Goal: Transaction & Acquisition: Purchase product/service

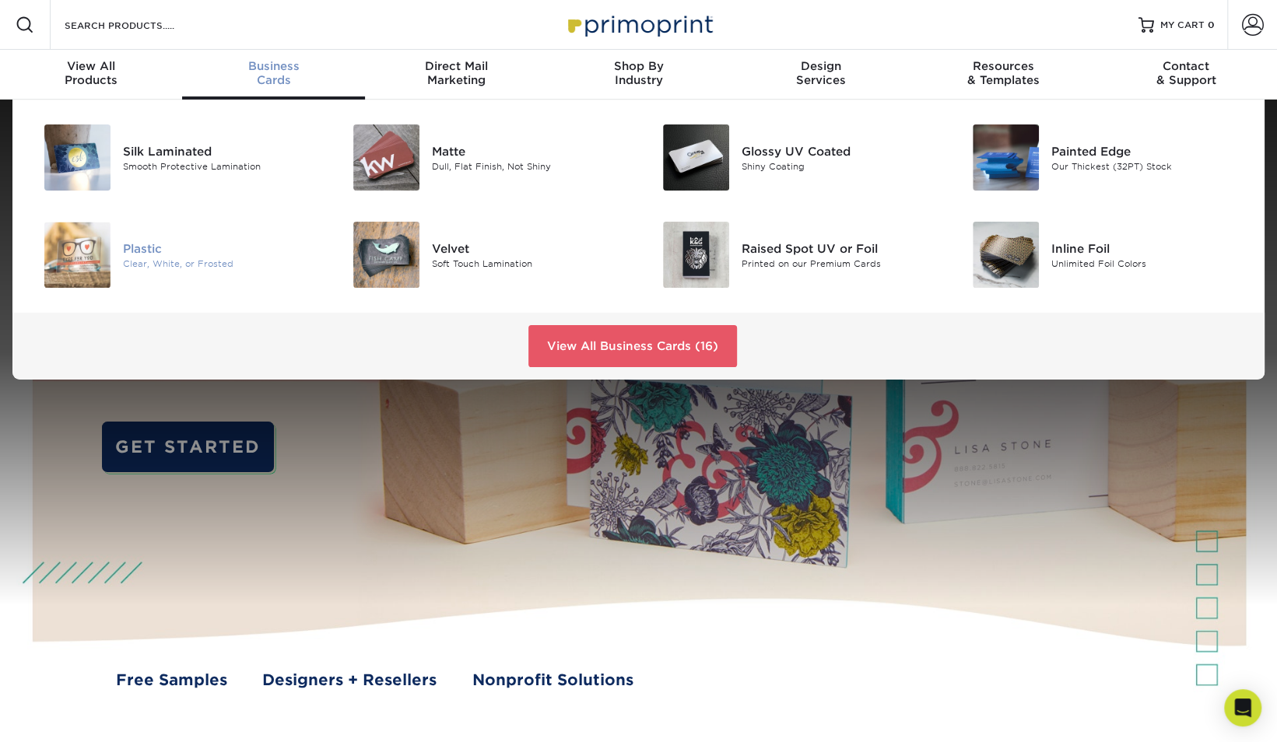
click at [160, 258] on div "Clear, White, or Frosted" at bounding box center [220, 263] width 195 height 13
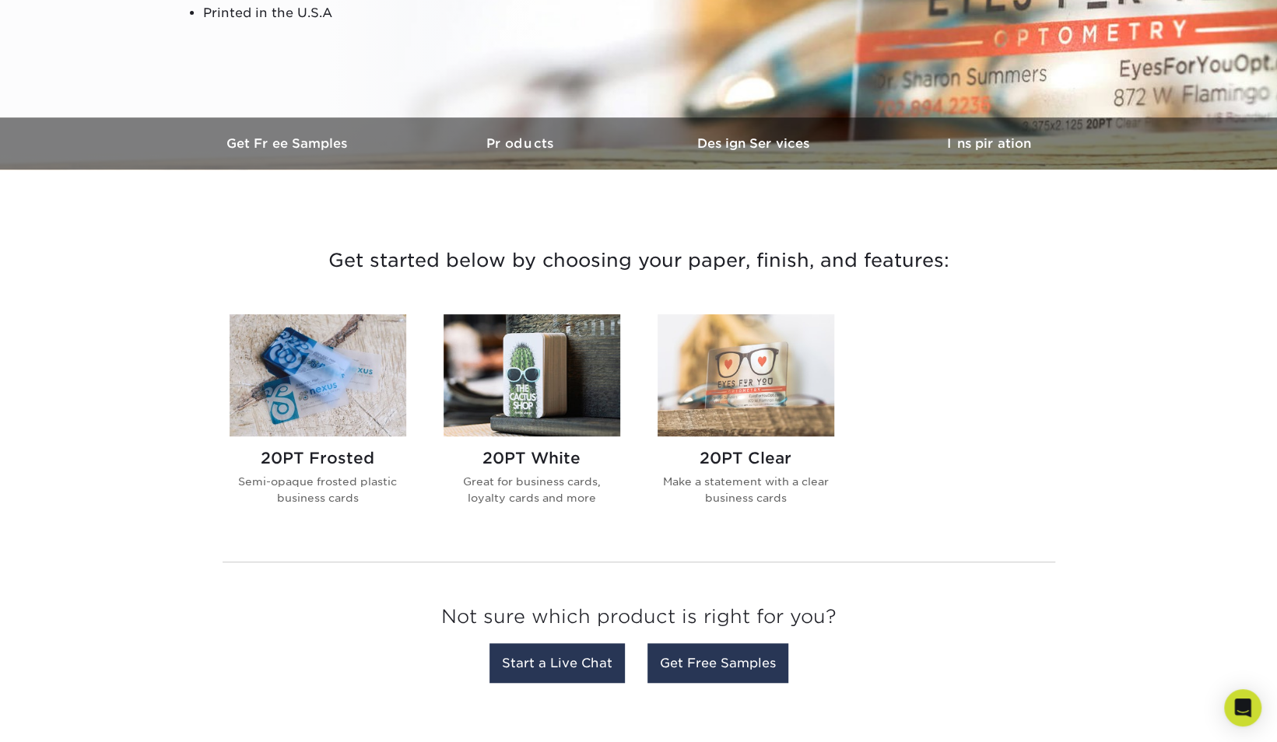
scroll to position [389, 0]
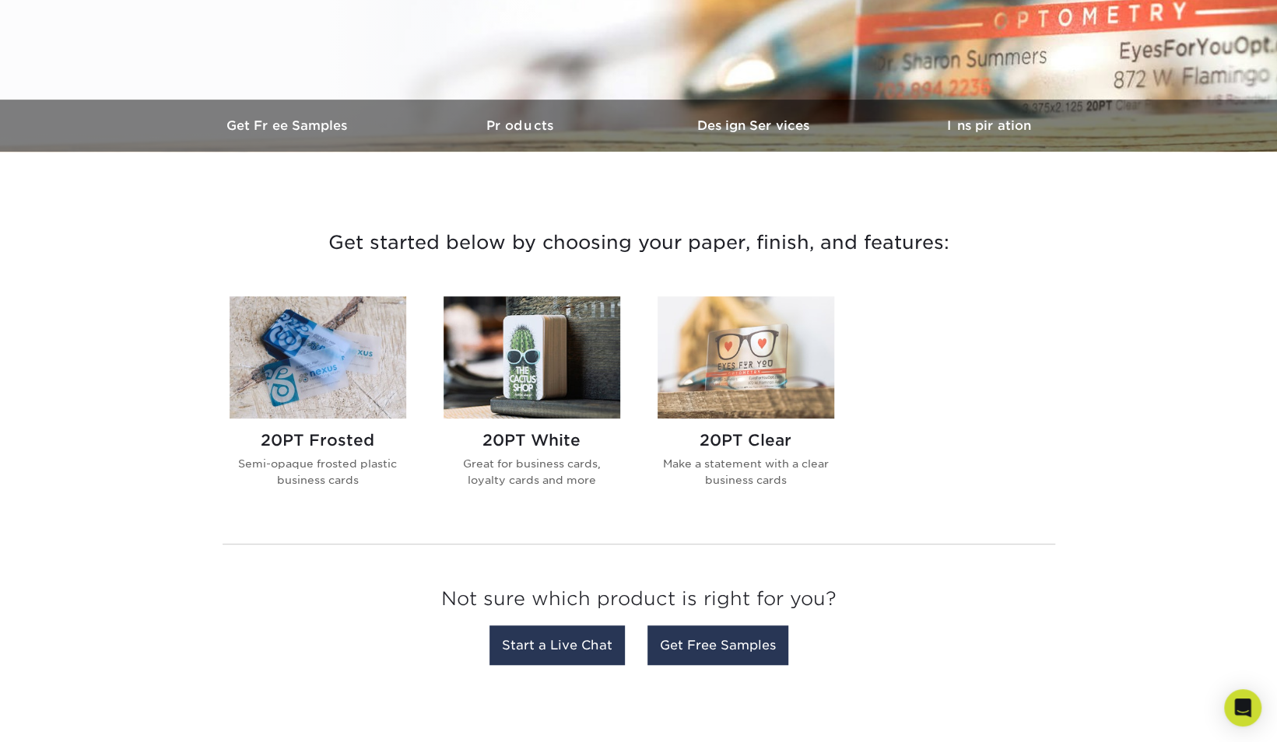
click at [521, 349] on img at bounding box center [532, 357] width 177 height 122
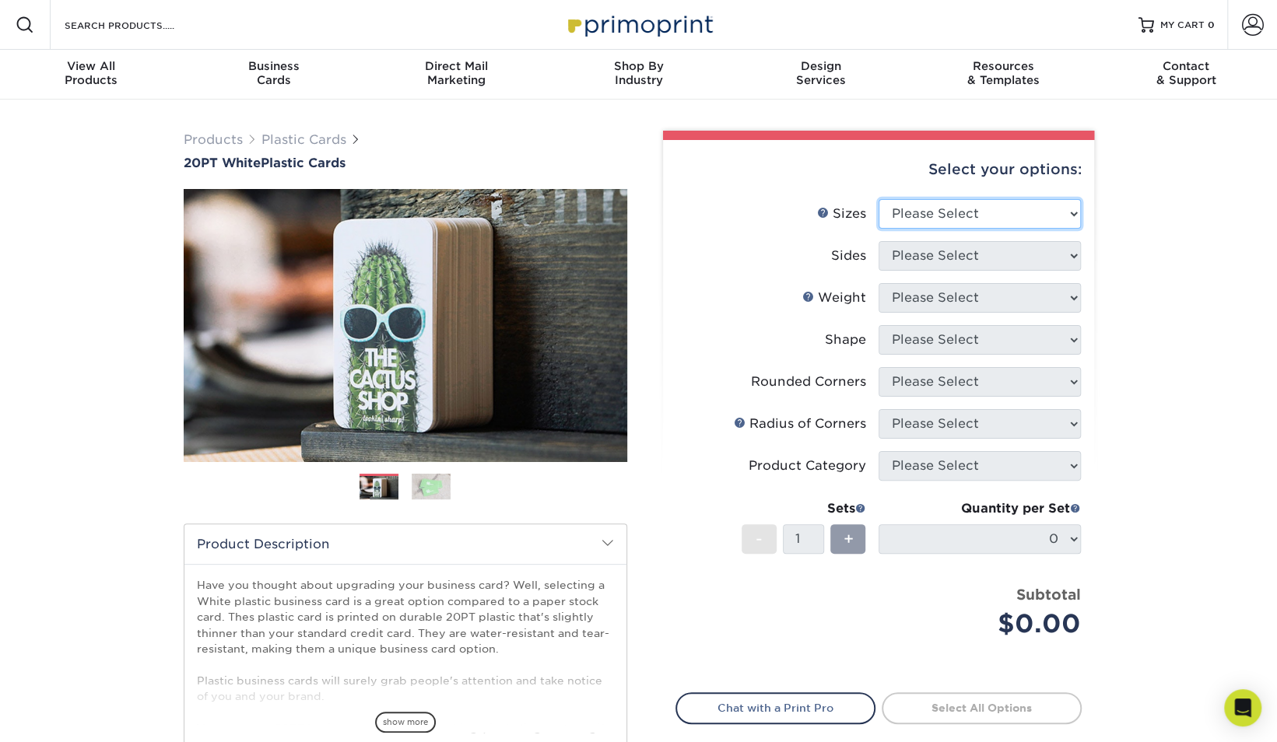
click at [1066, 210] on select "Please Select 2" x 3.5" 2" x 8" 2.12" x 3.375" 2.5" x 2.5" 4.25" x 6"" at bounding box center [980, 214] width 202 height 30
select select "2.00x3.50"
click at [879, 199] on select "Please Select 2" x 3.5" 2" x 8" 2.12" x 3.375" 2.5" x 2.5" 4.25" x 6"" at bounding box center [980, 214] width 202 height 30
click at [984, 258] on select "Please Select Print Both Sides Print Front Only" at bounding box center [980, 256] width 202 height 30
select select "13abbda7-1d64-4f25-8bb2-c179b224825d"
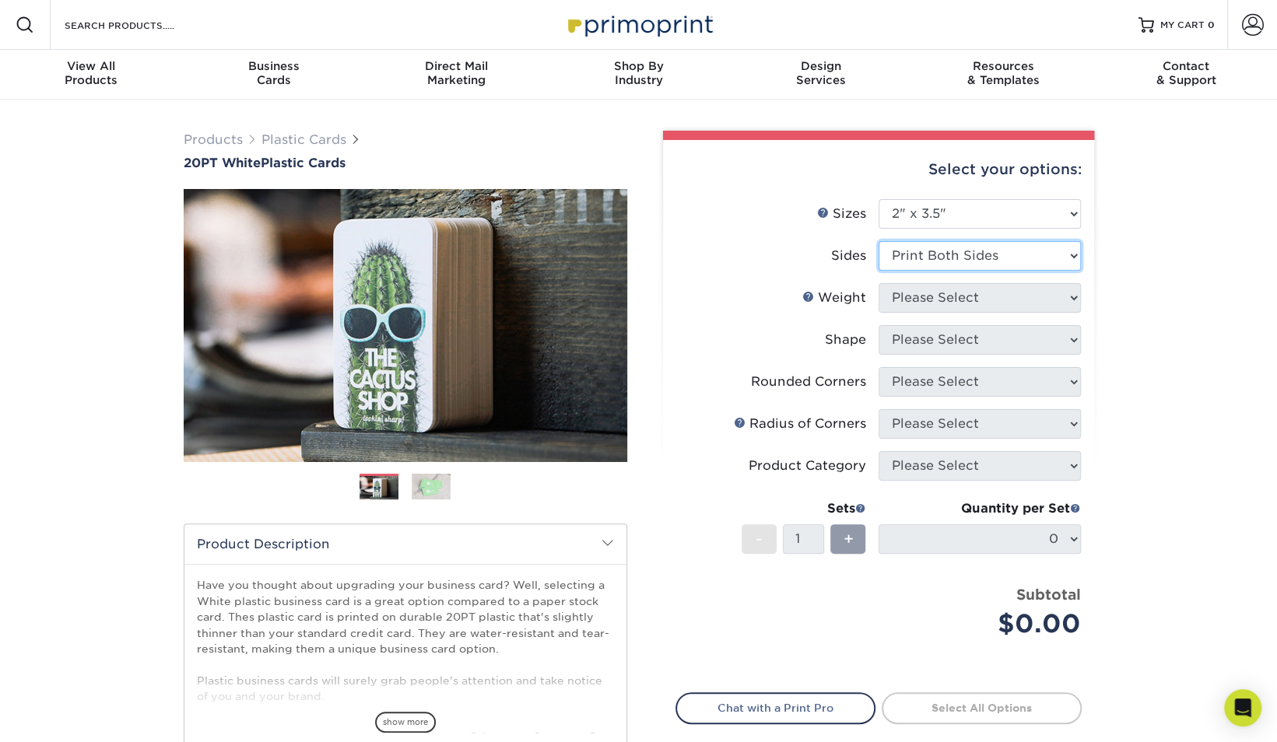
click at [879, 241] on select "Please Select Print Both Sides Print Front Only" at bounding box center [980, 256] width 202 height 30
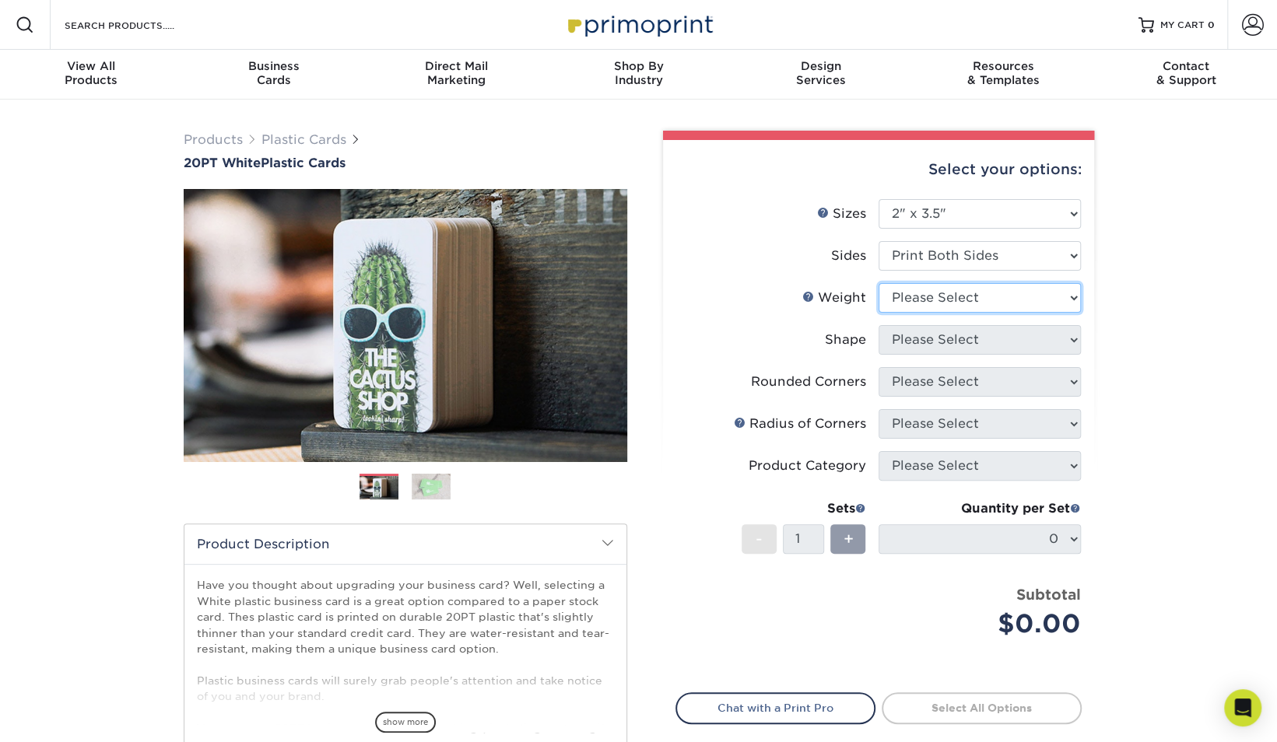
click at [971, 304] on select "Please Select 20PT White Plastic" at bounding box center [980, 298] width 202 height 30
select select "20PT White Plastic"
click at [879, 283] on select "Please Select 20PT White Plastic" at bounding box center [980, 298] width 202 height 30
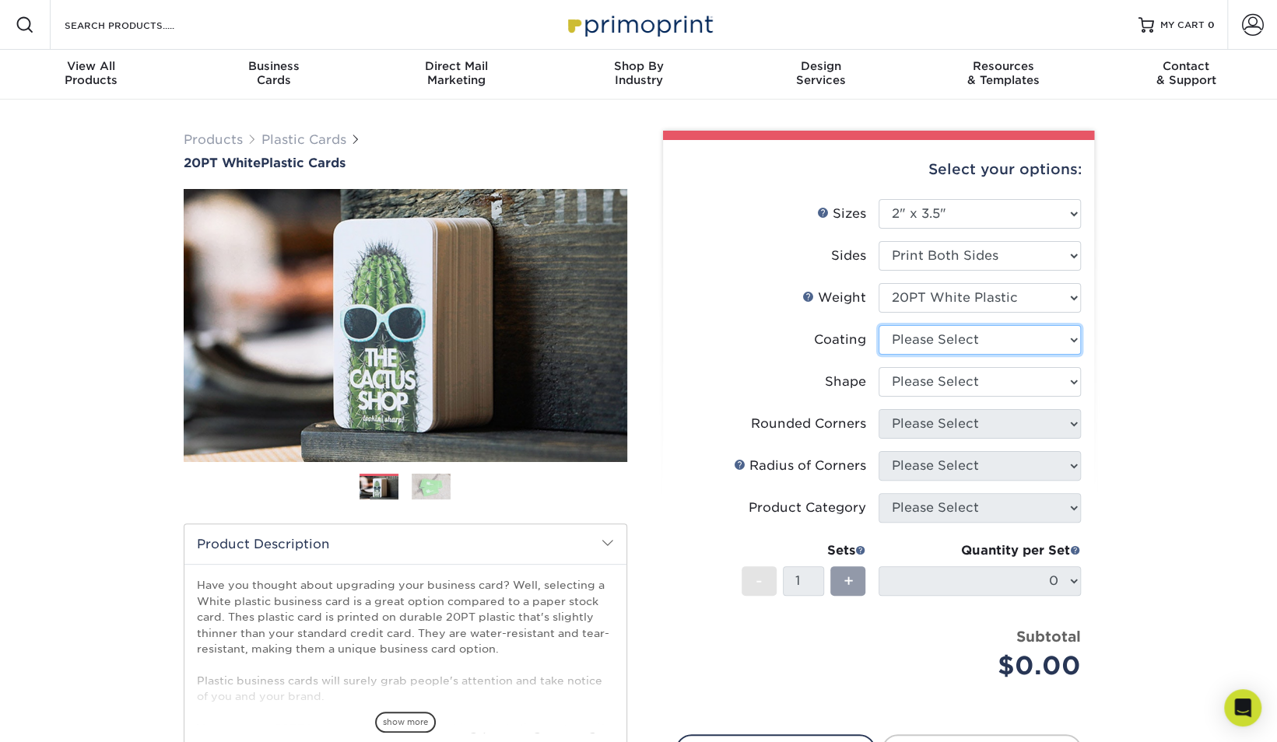
click at [979, 334] on select at bounding box center [980, 340] width 202 height 30
select select "3e7618de-abca-4bda-9f97-8b9129e913d8"
click at [879, 325] on select at bounding box center [980, 340] width 202 height 30
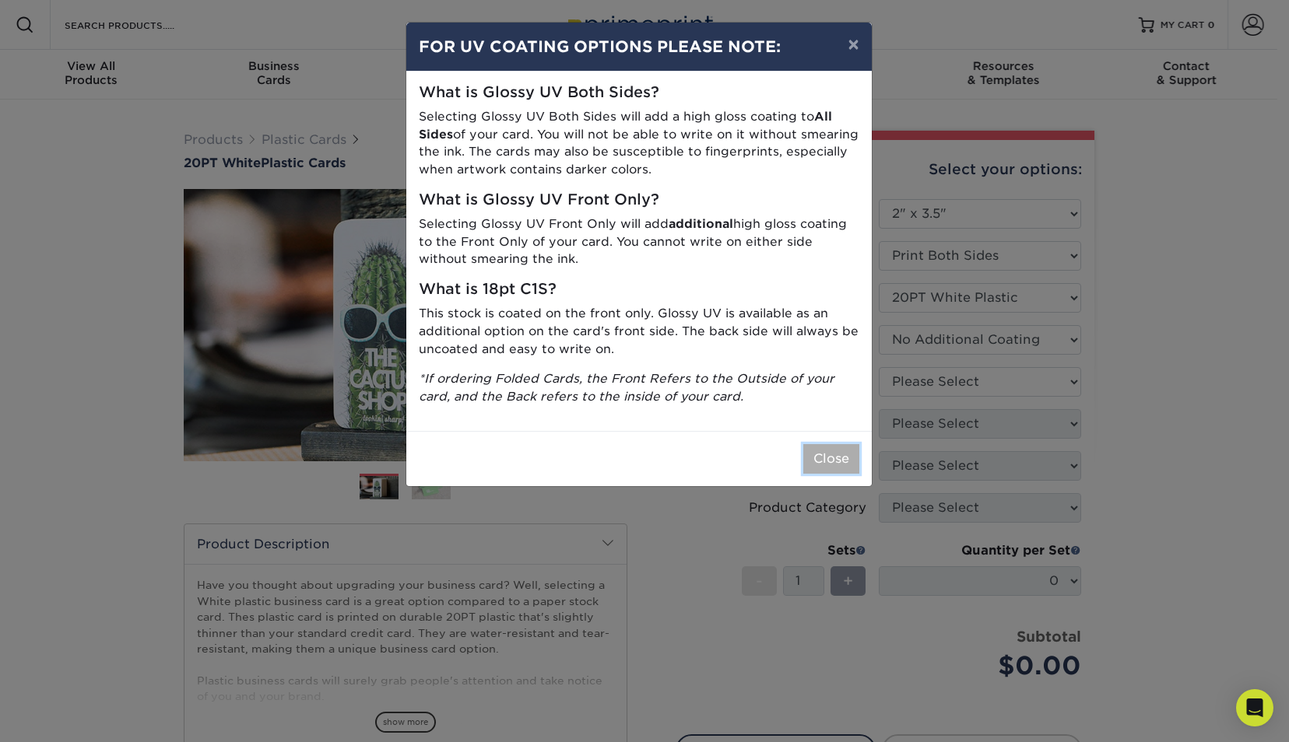
click at [843, 453] on button "Close" at bounding box center [831, 459] width 56 height 30
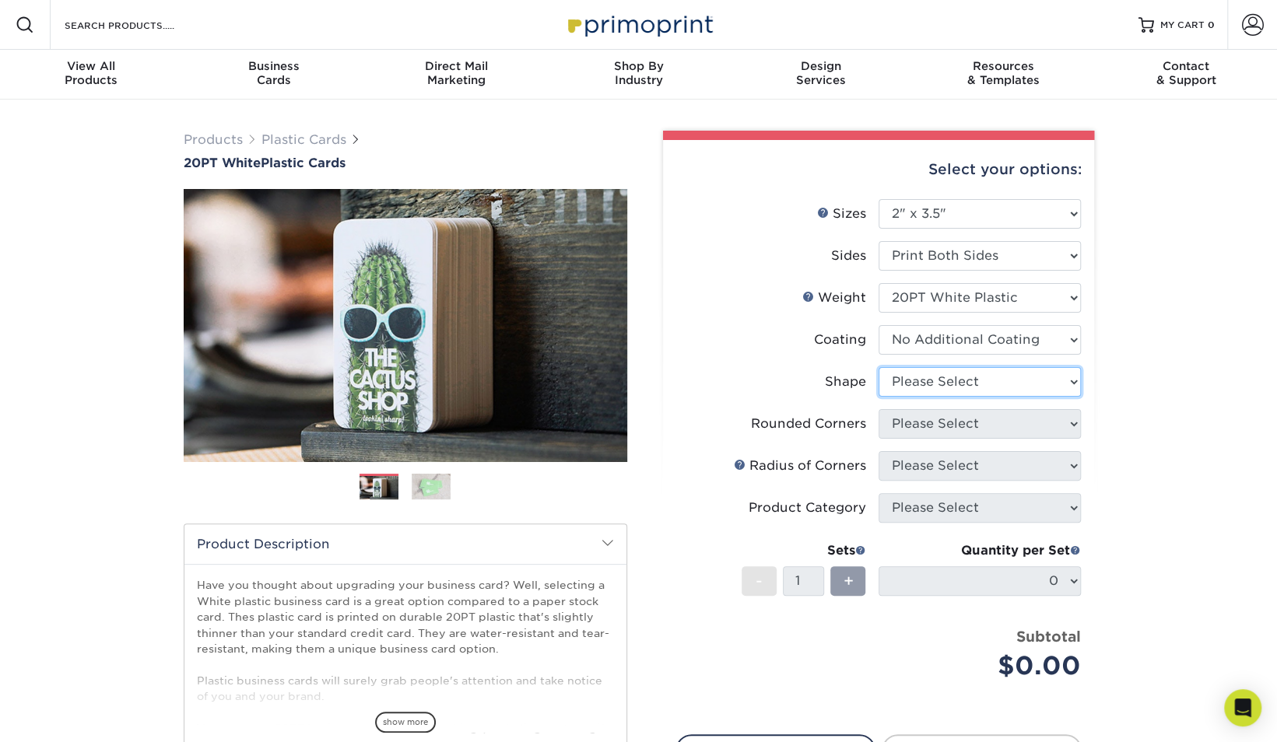
click at [970, 381] on select "Please Select Oval Standard" at bounding box center [980, 382] width 202 height 30
click at [879, 367] on select "Please Select Oval Standard" at bounding box center [980, 382] width 202 height 30
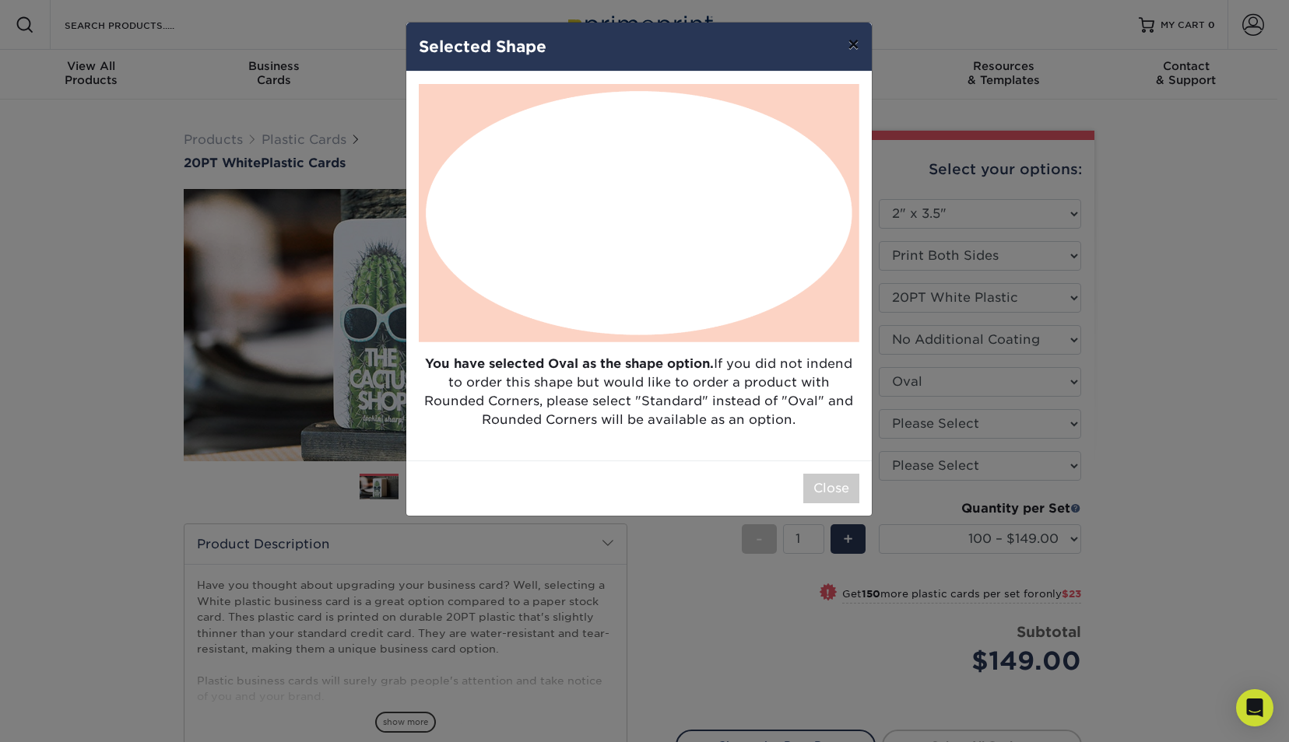
click at [851, 45] on button "×" at bounding box center [853, 45] width 36 height 44
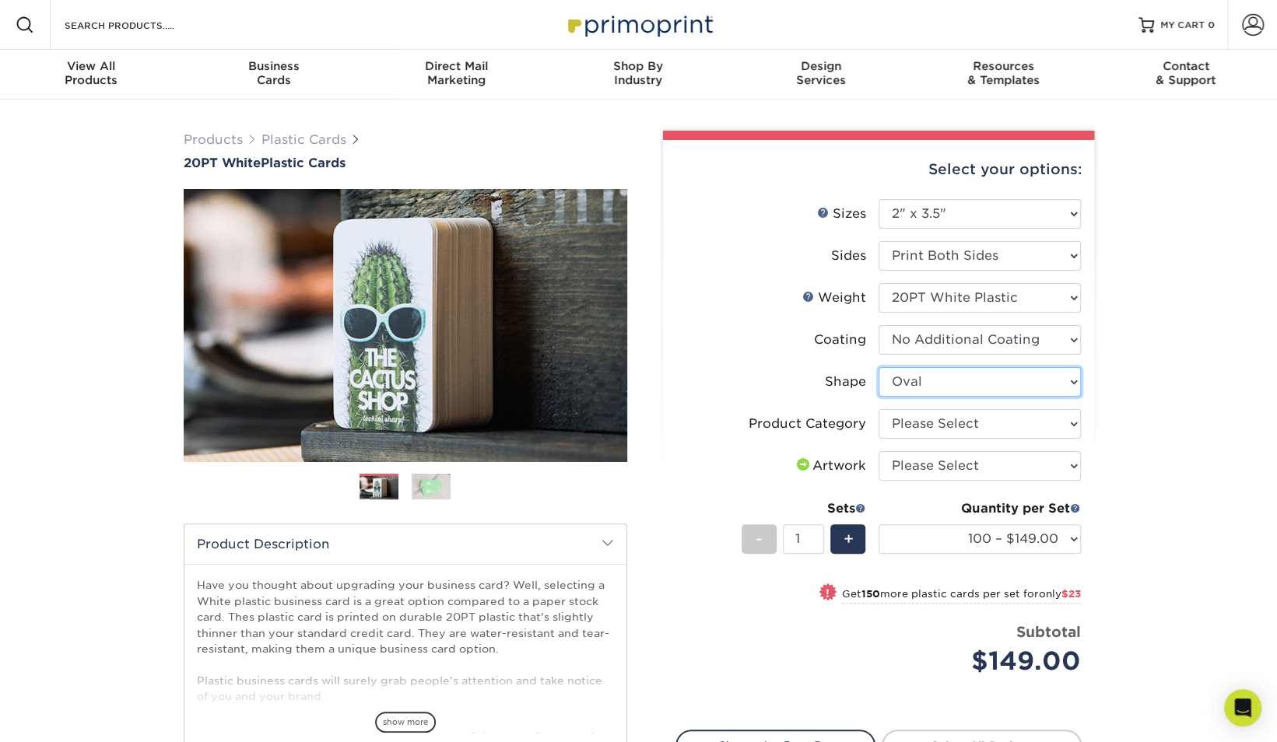
click at [904, 381] on select "Please Select Oval Standard" at bounding box center [980, 382] width 202 height 30
select select "standard"
click at [879, 367] on select "Please Select Oval Standard" at bounding box center [980, 382] width 202 height 30
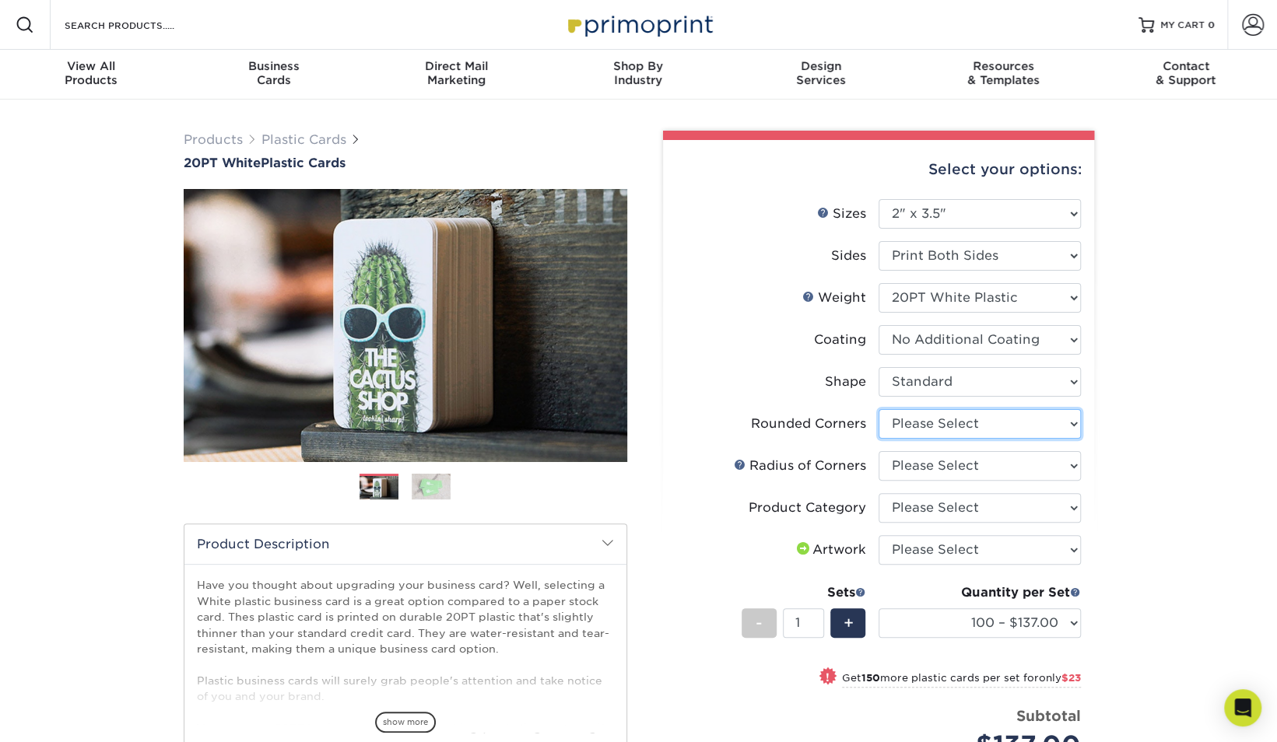
click at [1061, 425] on select "Please Select Yes - Round 4 Corners" at bounding box center [980, 424] width 202 height 30
select select "7672df9e-0e0a-464d-8e1f-920c575e4da3"
click at [879, 409] on select "Please Select Yes - Round 4 Corners" at bounding box center [980, 424] width 202 height 30
click at [1067, 463] on select "Please Select Rounded 1/8" Rounded 1/4"" at bounding box center [980, 466] width 202 height 30
select select "589680c7-ee9a-431b-9d12-d7aeb1386a97"
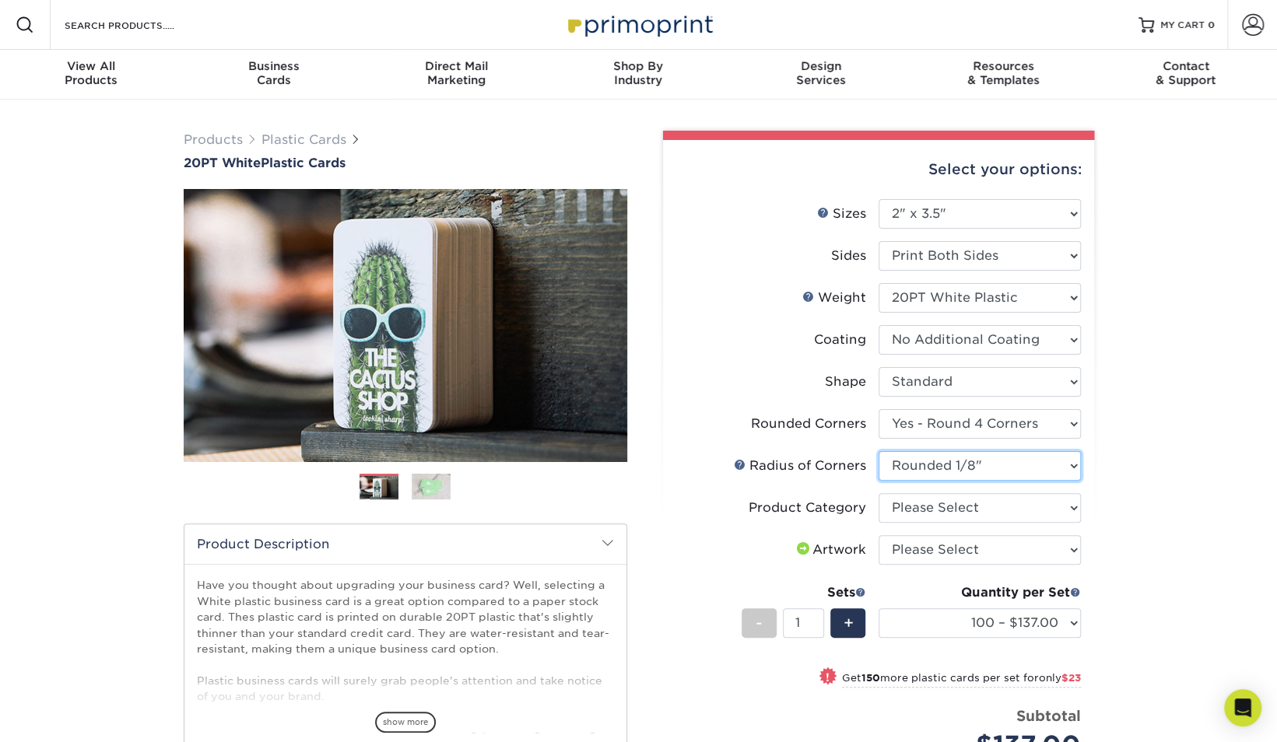
click at [879, 451] on select "Please Select Rounded 1/8" Rounded 1/4"" at bounding box center [980, 466] width 202 height 30
click at [1005, 504] on select "Please Select Business Cards" at bounding box center [980, 508] width 202 height 30
select select "3b5148f1-0588-4f88-a218-97bcfdce65c1"
click at [879, 493] on select "Please Select Business Cards" at bounding box center [980, 508] width 202 height 30
click at [1005, 548] on select "Please Select I will upload files I need a design - $100" at bounding box center [980, 550] width 202 height 30
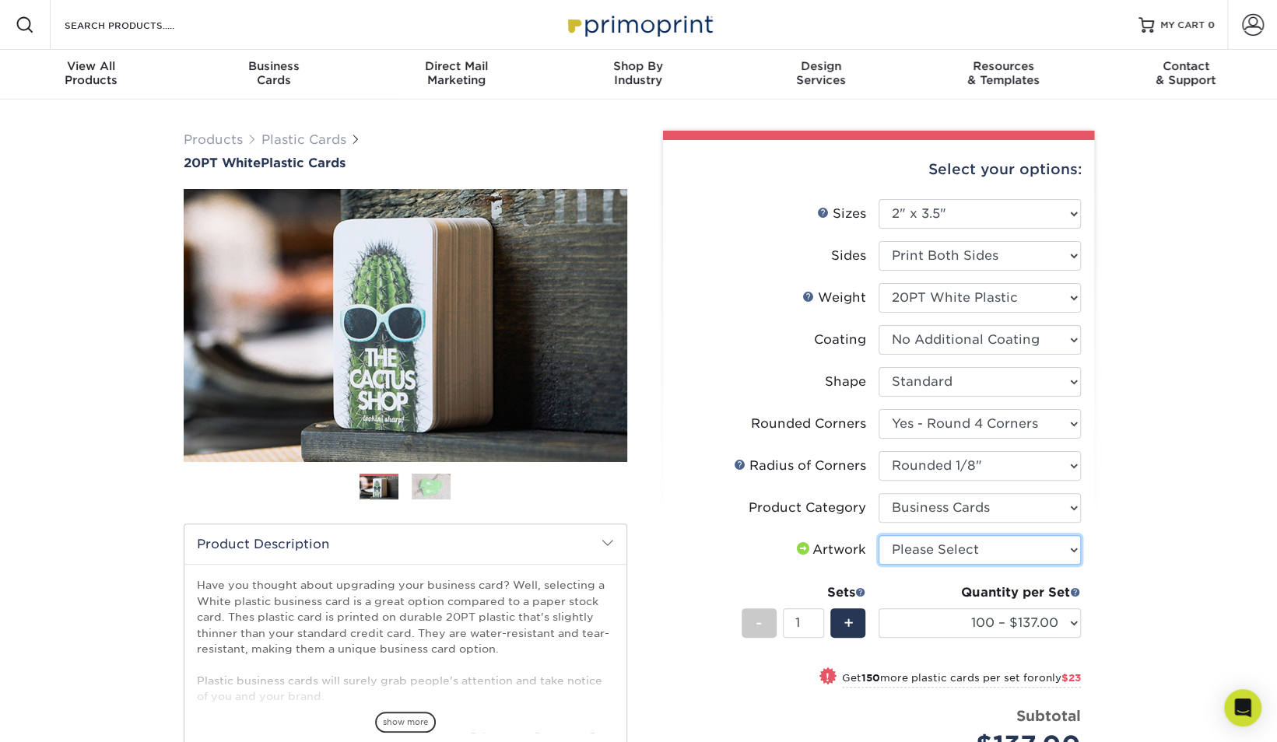
select select "upload"
click at [879, 535] on select "Please Select I will upload files I need a design - $100" at bounding box center [980, 550] width 202 height 30
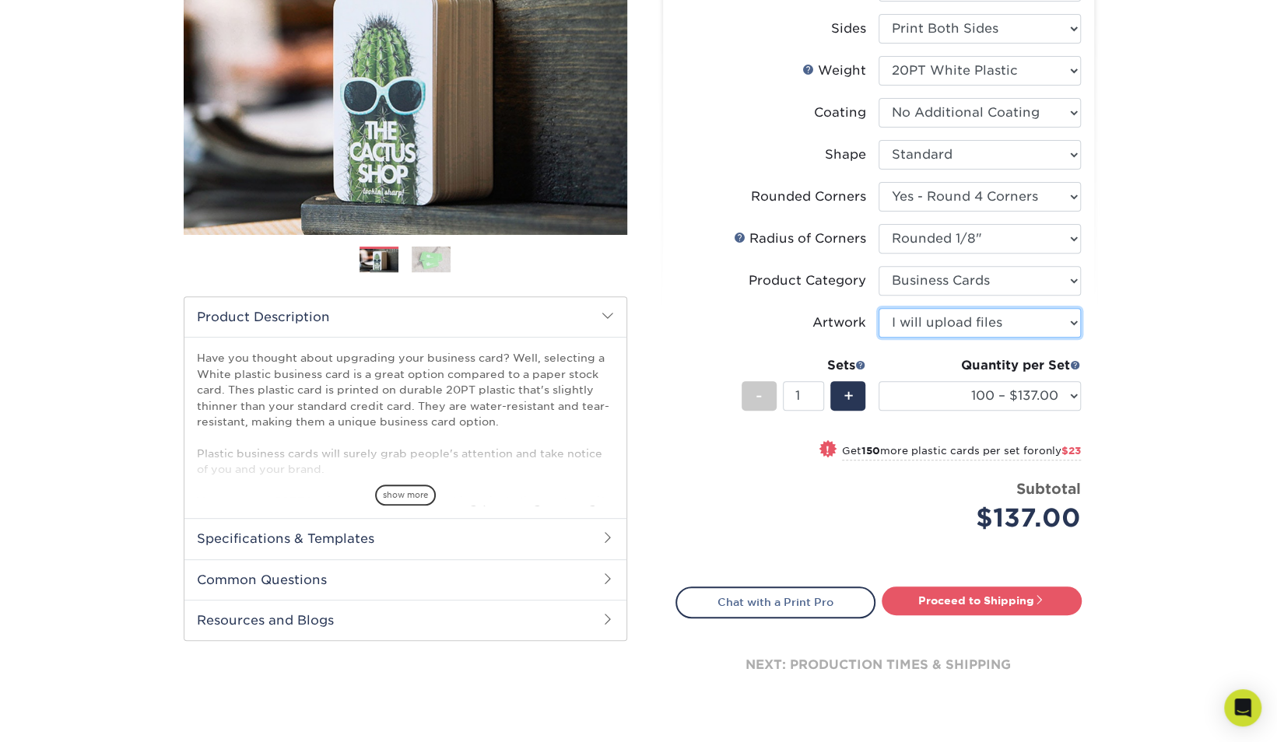
scroll to position [233, 0]
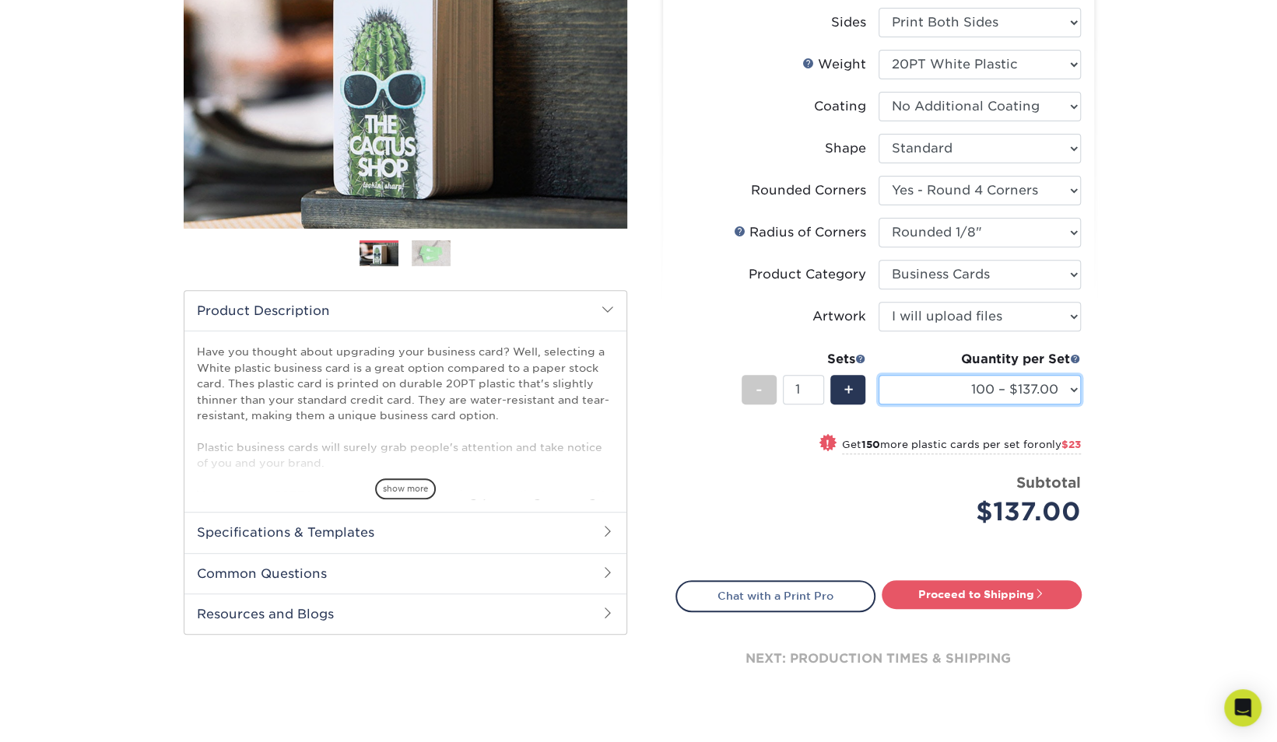
click at [1074, 383] on select "100 – $137.00 250 – $160.00 500 – $195.00 1000 – $226.00 2500 – $540.00 5000 – …" at bounding box center [980, 390] width 202 height 30
click at [840, 487] on div "Price per set $137.00" at bounding box center [777, 501] width 202 height 59
